Goal: Find contact information: Find contact information

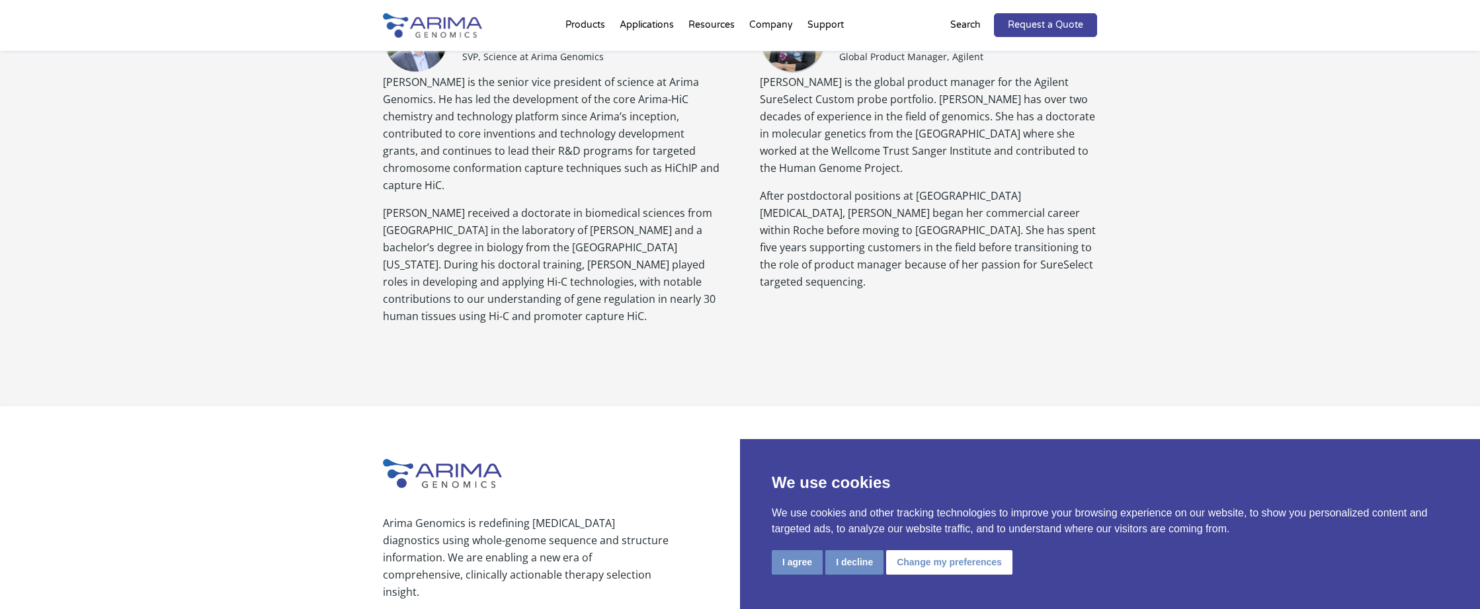
scroll to position [1454, 0]
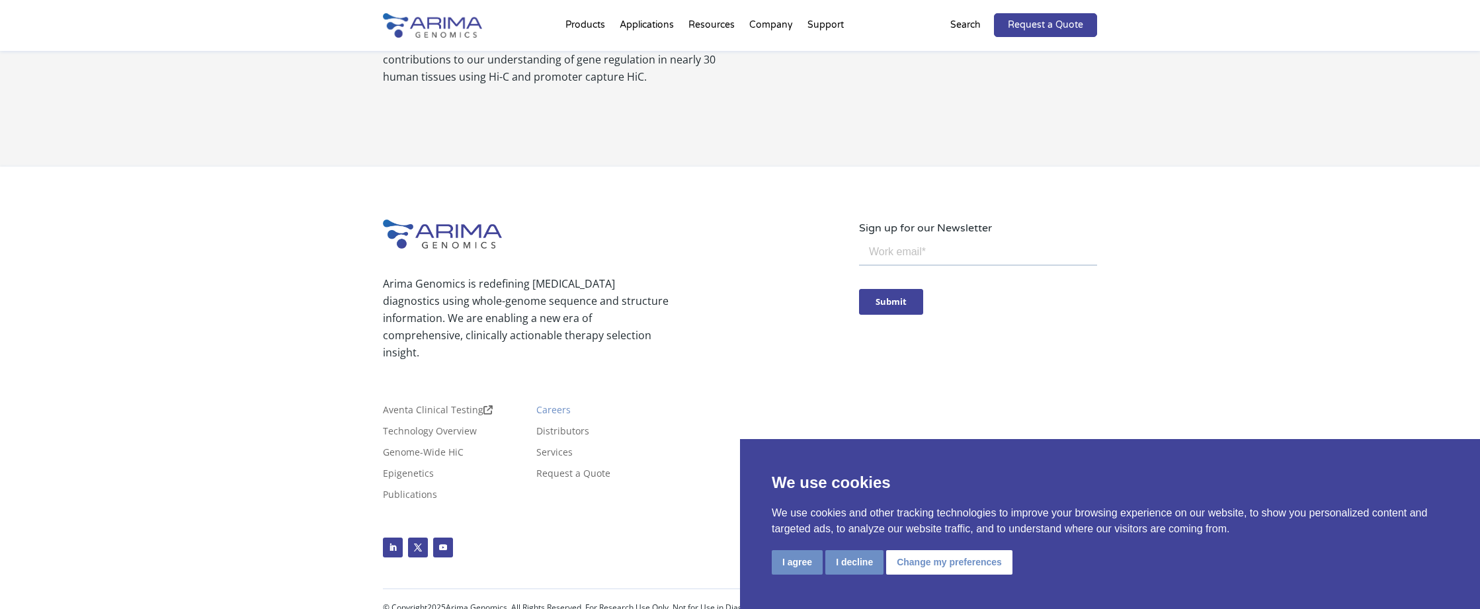
click at [555, 405] on link "Careers" at bounding box center [553, 412] width 34 height 15
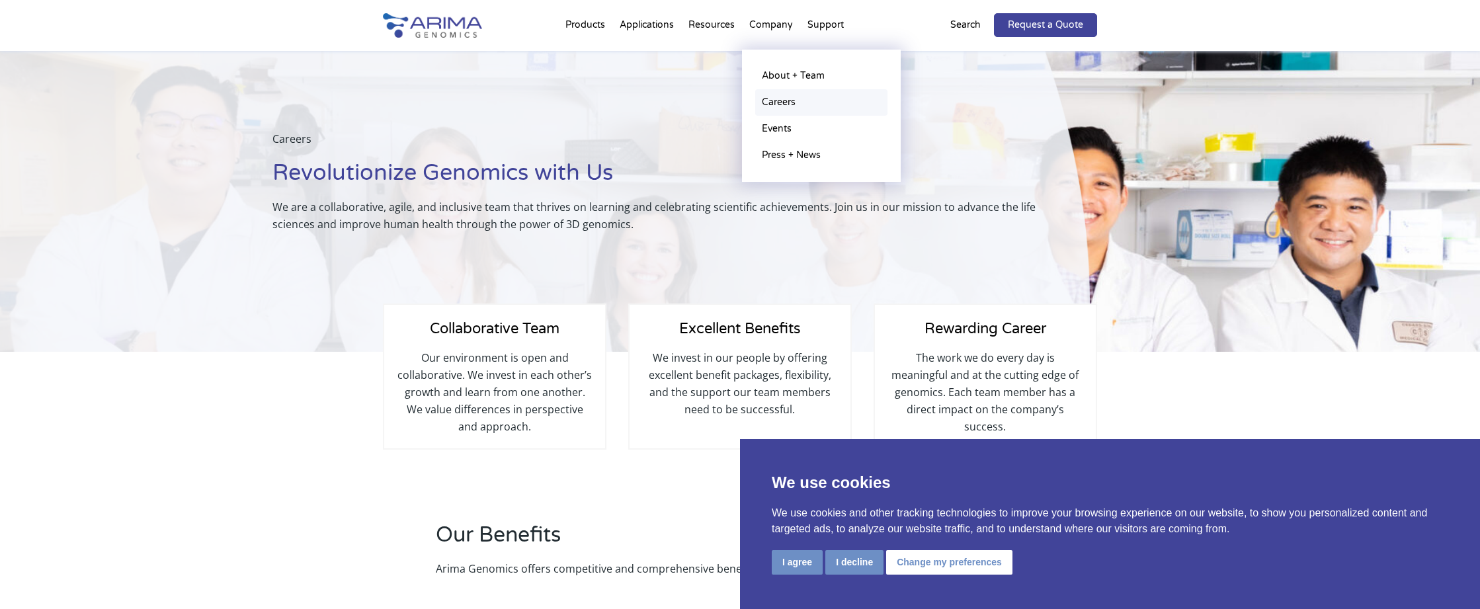
click at [779, 103] on link "Careers" at bounding box center [821, 102] width 132 height 26
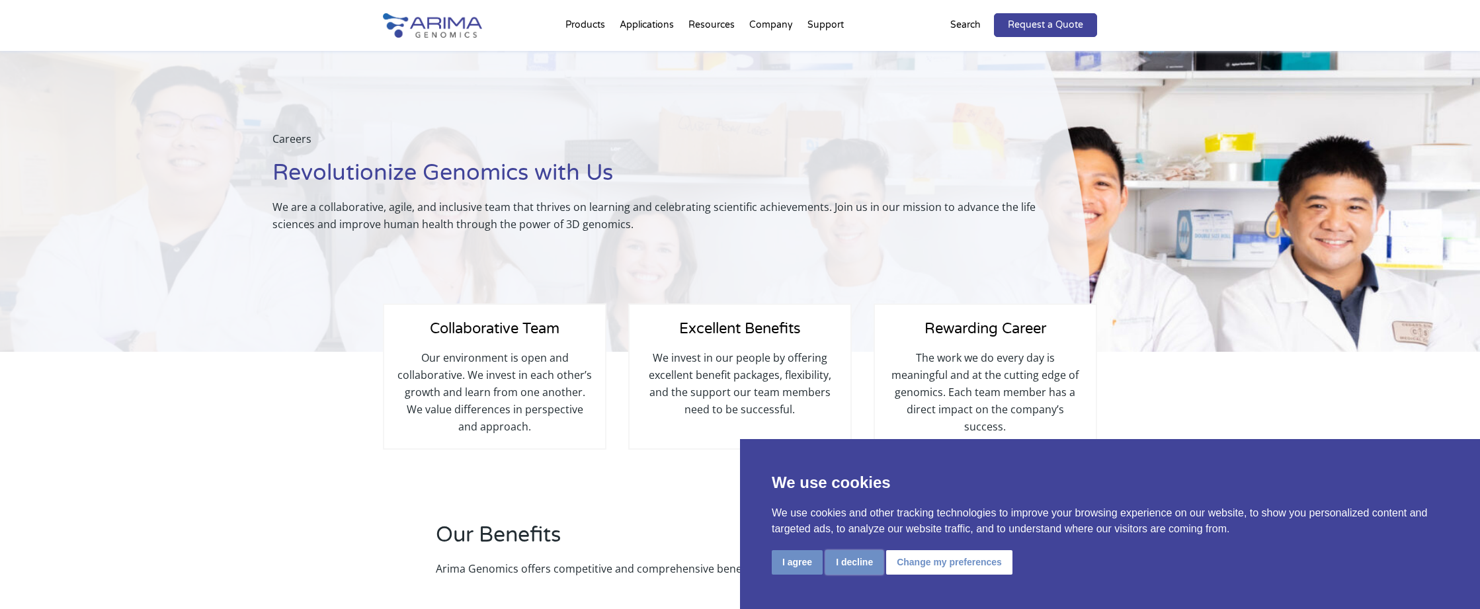
click at [839, 560] on button "I decline" at bounding box center [854, 562] width 58 height 24
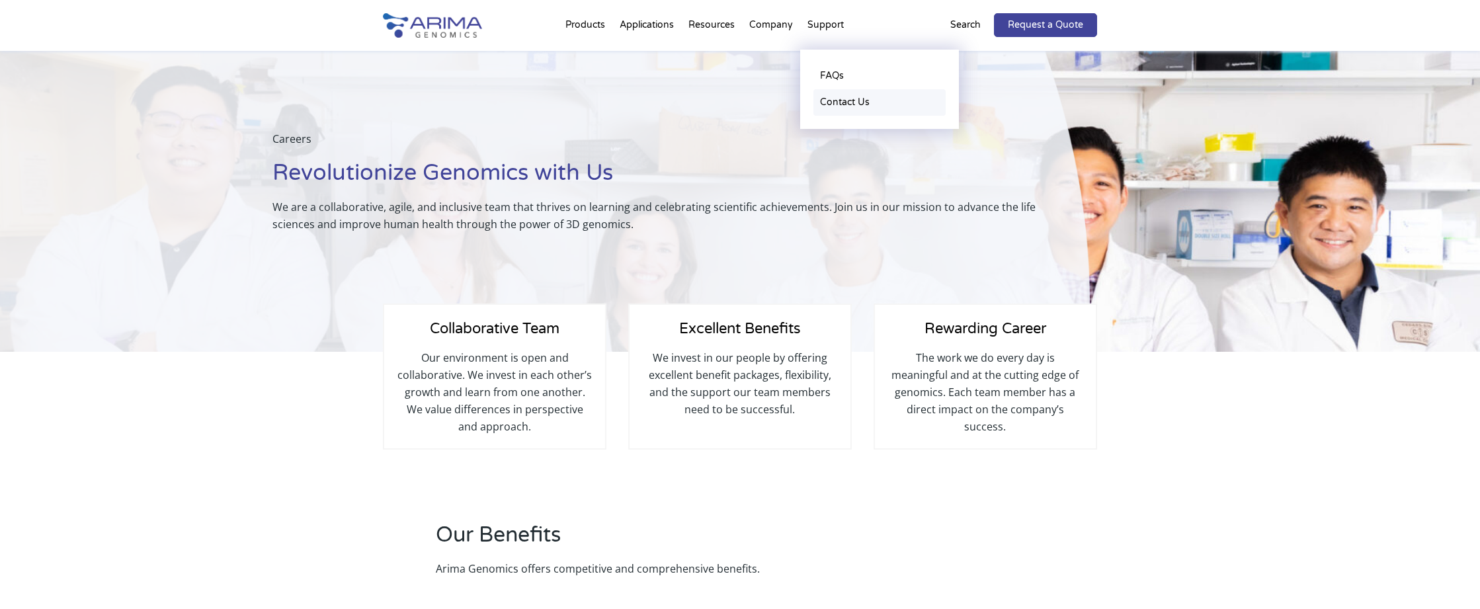
click at [824, 100] on link "Contact Us" at bounding box center [880, 102] width 132 height 26
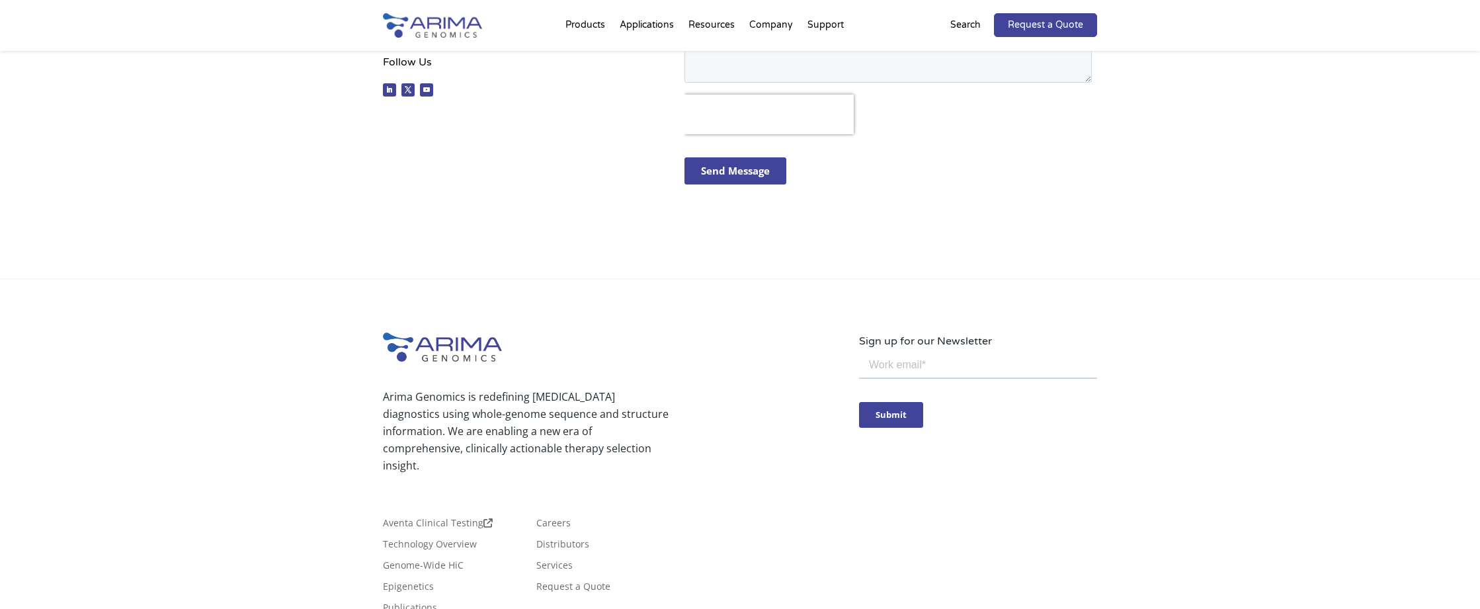
scroll to position [653, 0]
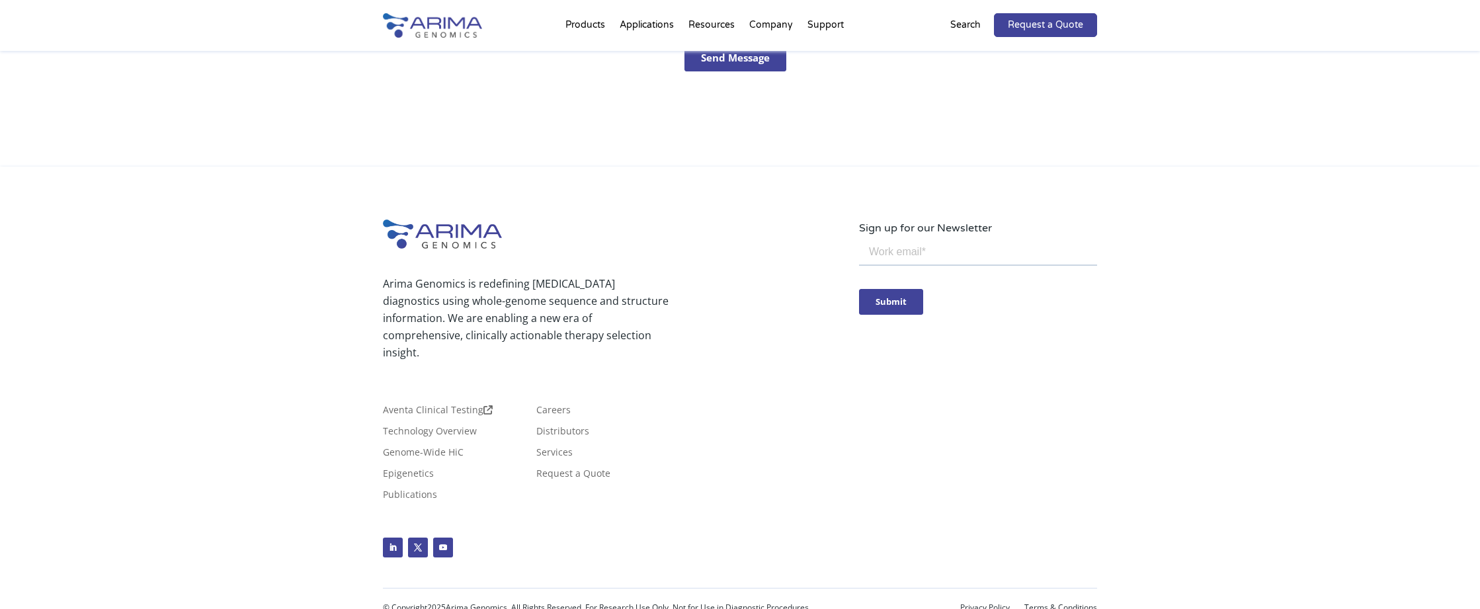
click at [356, 187] on div "Arima Genomics is redefining cancer diagnostics using whole-genome sequence and…" at bounding box center [740, 397] width 1480 height 460
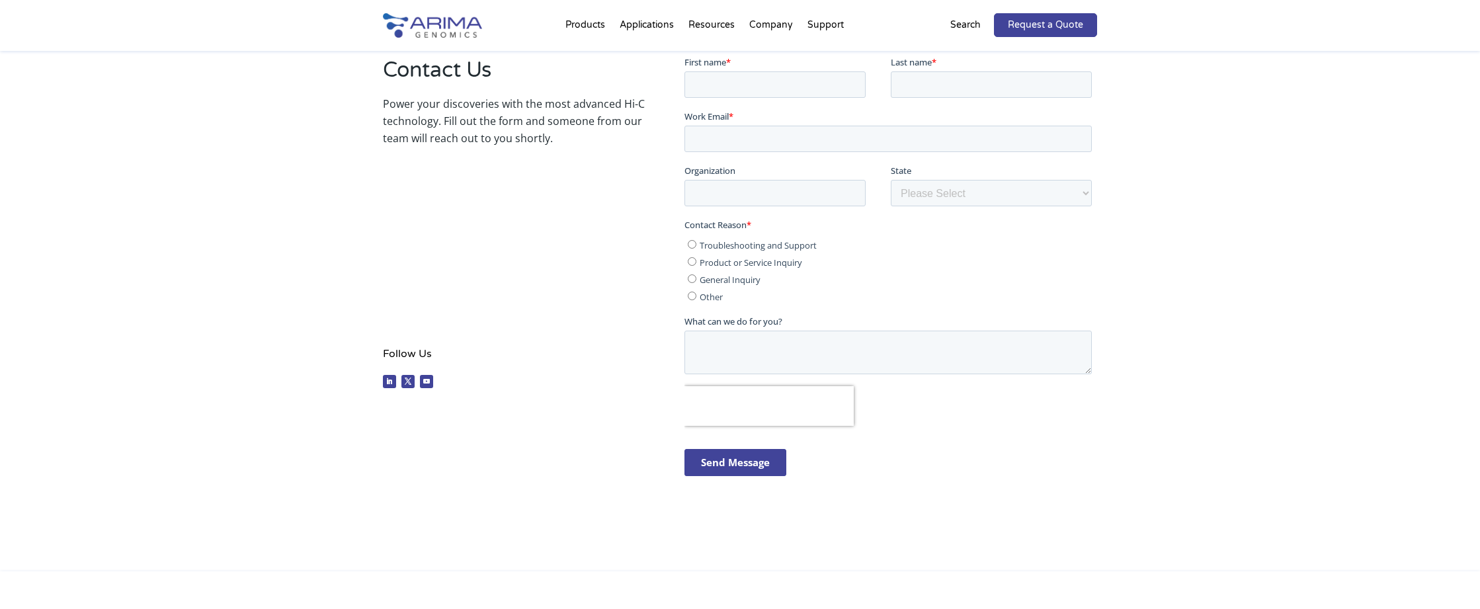
scroll to position [0, 0]
